Goal: Information Seeking & Learning: Learn about a topic

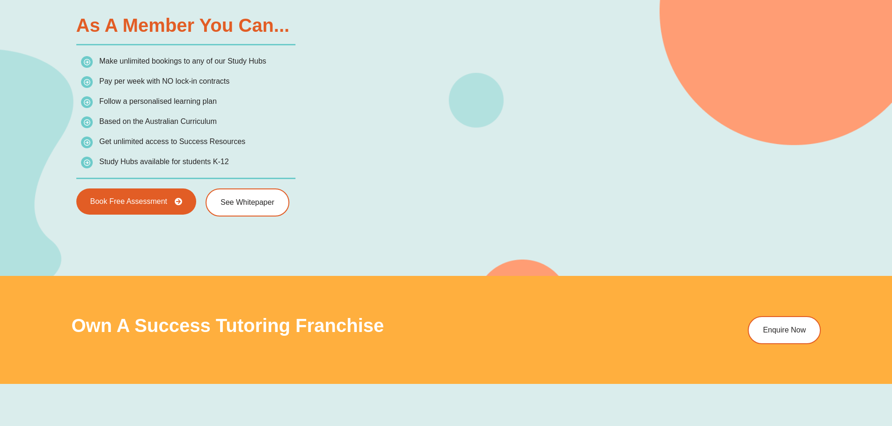
scroll to position [1533, 0]
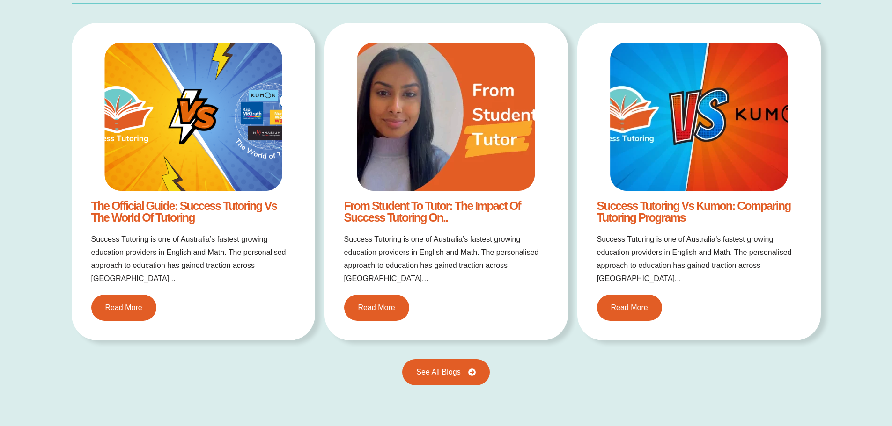
scroll to position [1980, 0]
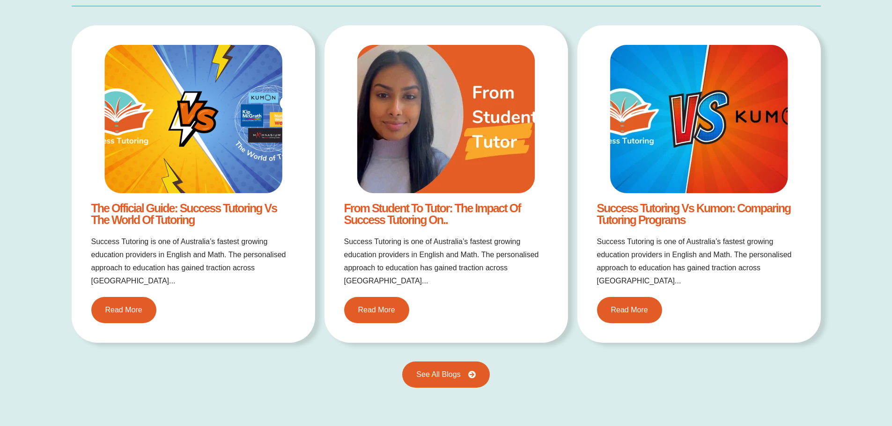
click at [21, 327] on div "Resources Stay up to date with all our free resources The Official Guide: Succe…" at bounding box center [446, 187] width 892 height 500
click at [124, 296] on link "Read More" at bounding box center [124, 310] width 72 height 29
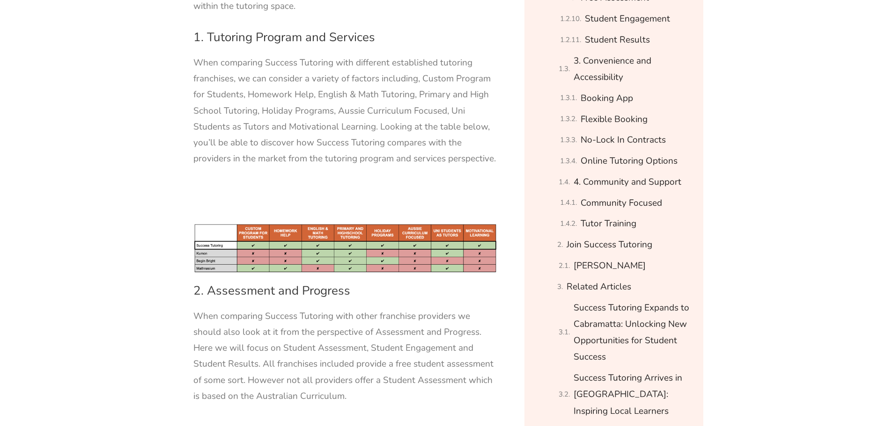
scroll to position [892, 0]
click at [253, 223] on img at bounding box center [345, 248] width 304 height 51
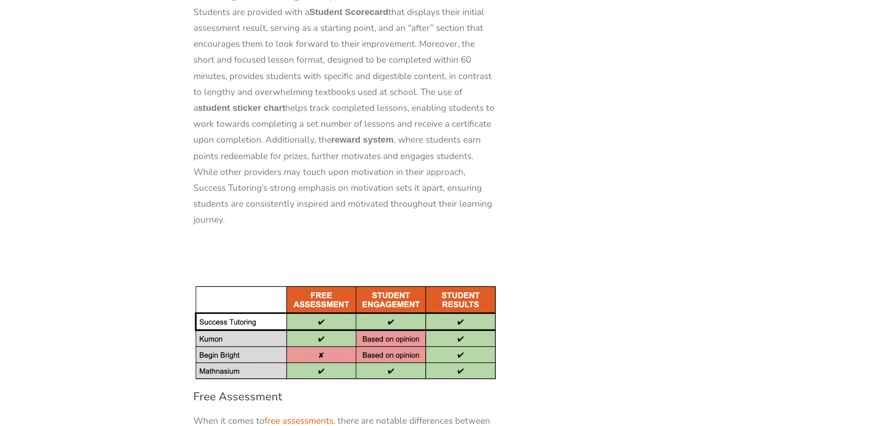
scroll to position [3022, 0]
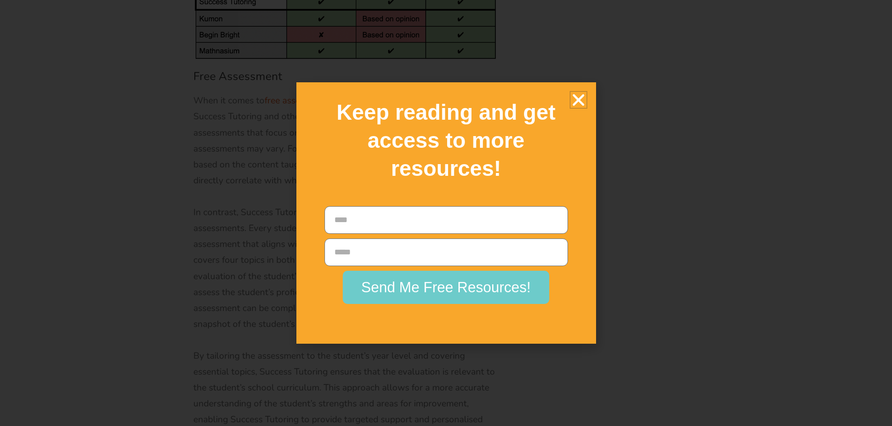
scroll to position [3357, 0]
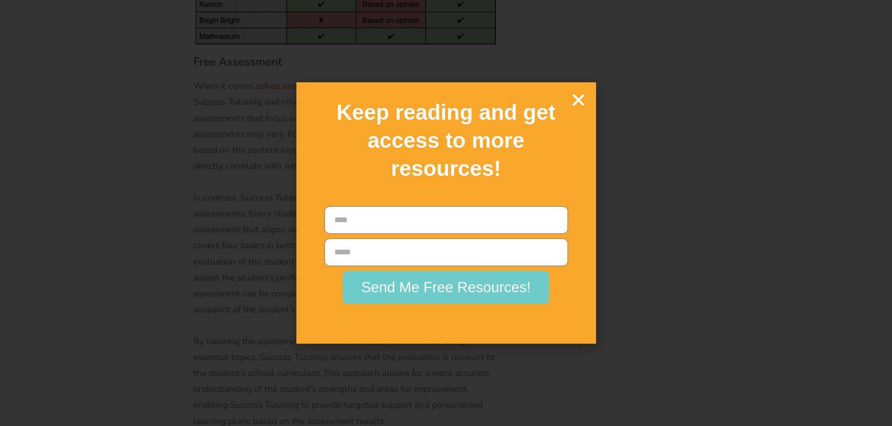
click at [573, 97] on icon "Close" at bounding box center [578, 100] width 16 height 16
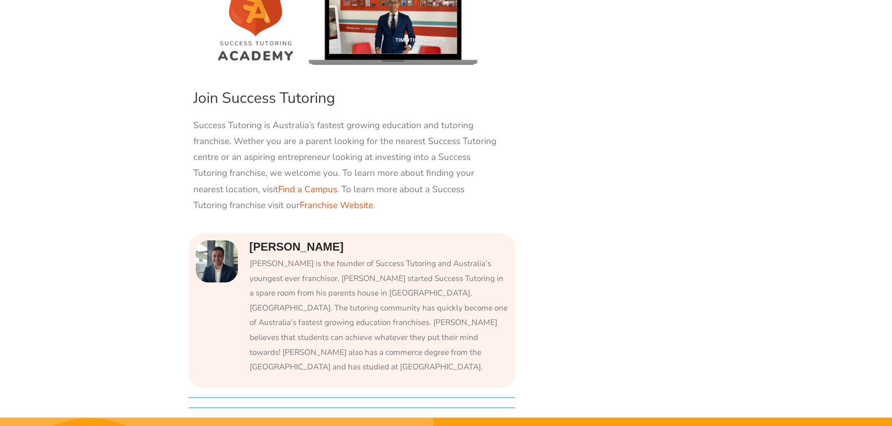
scroll to position [6825, 0]
